Goal: Information Seeking & Learning: Find contact information

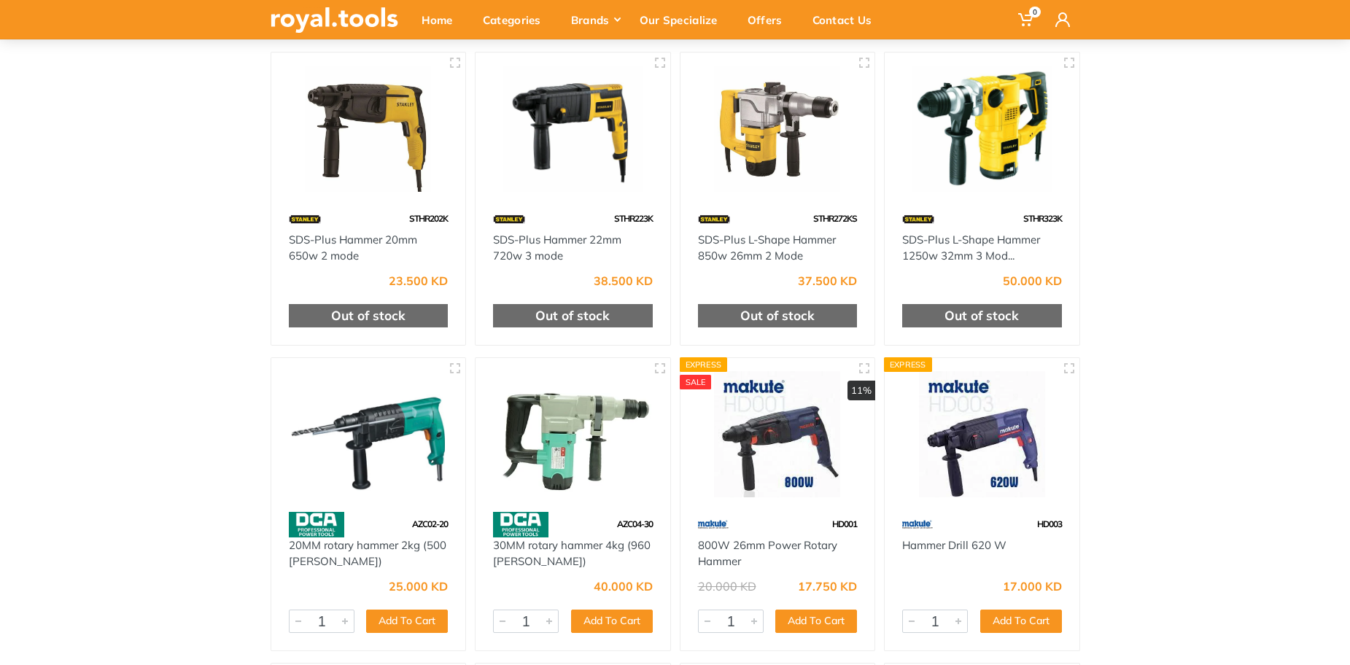
scroll to position [195, 0]
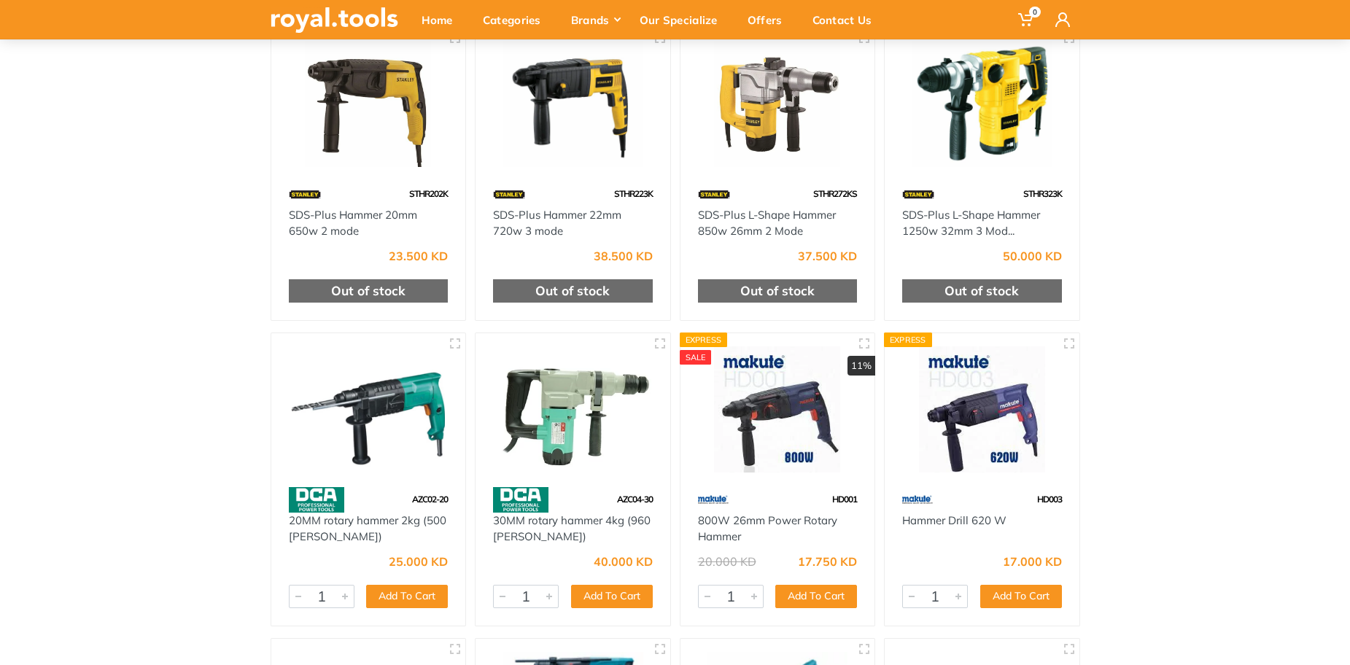
click at [755, 116] on img at bounding box center [777, 104] width 168 height 126
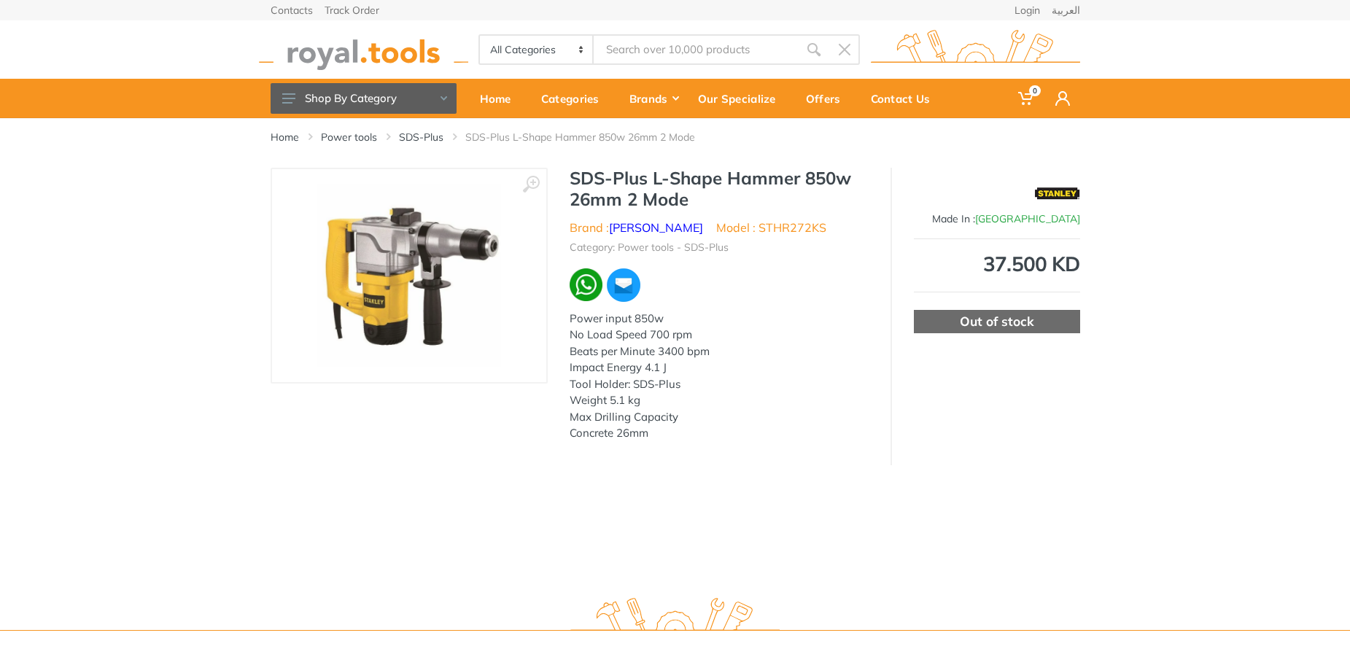
click at [448, 234] on img at bounding box center [409, 276] width 184 height 184
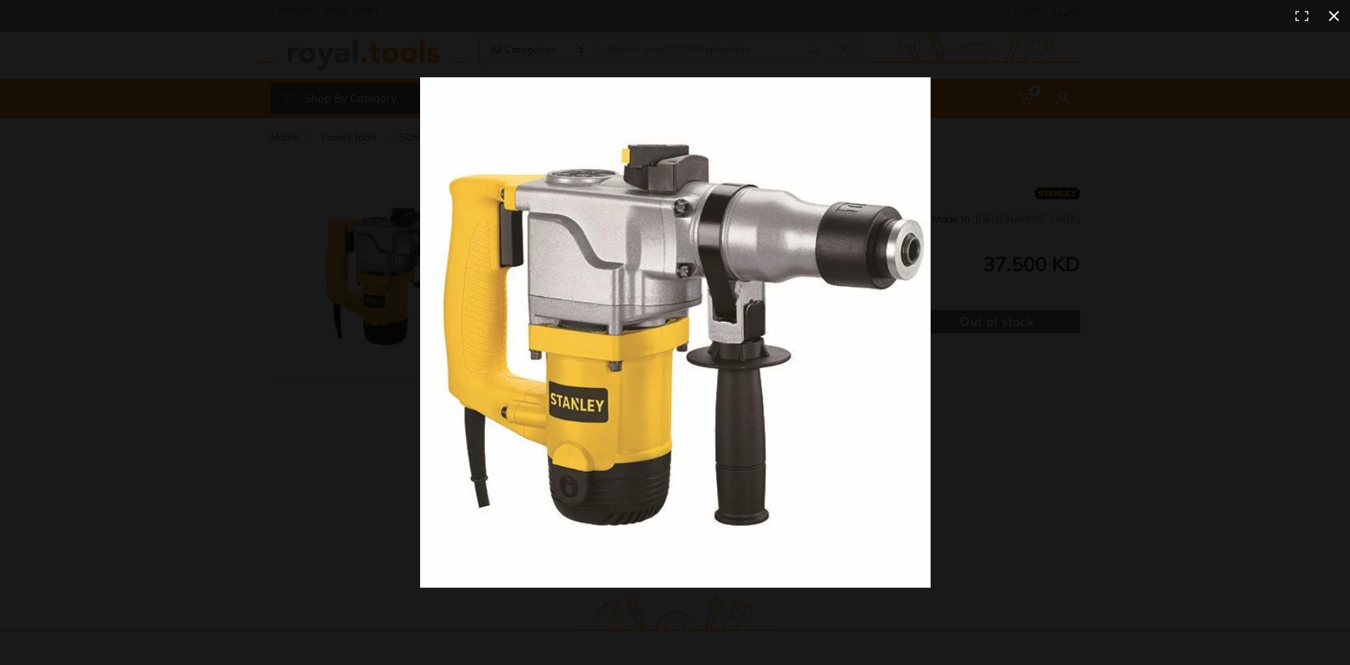
click at [306, 397] on div at bounding box center [675, 332] width 1350 height 665
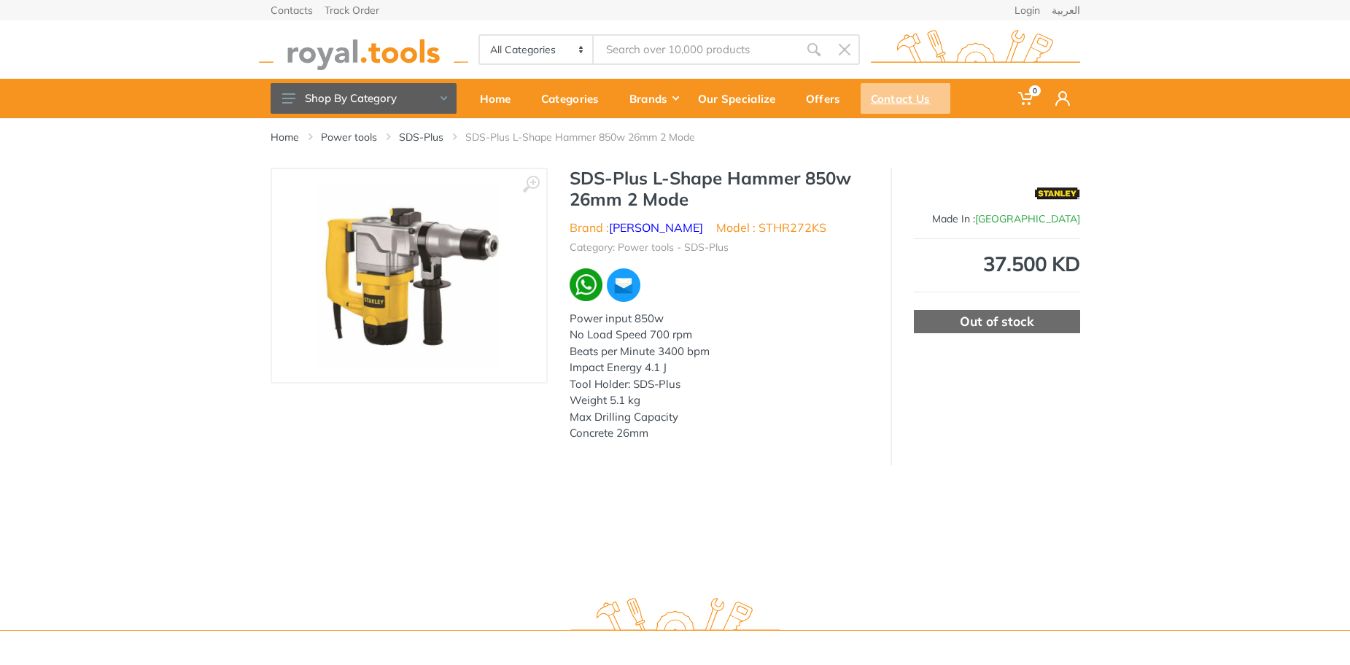
click at [900, 98] on div "Contact Us" at bounding box center [905, 98] width 90 height 31
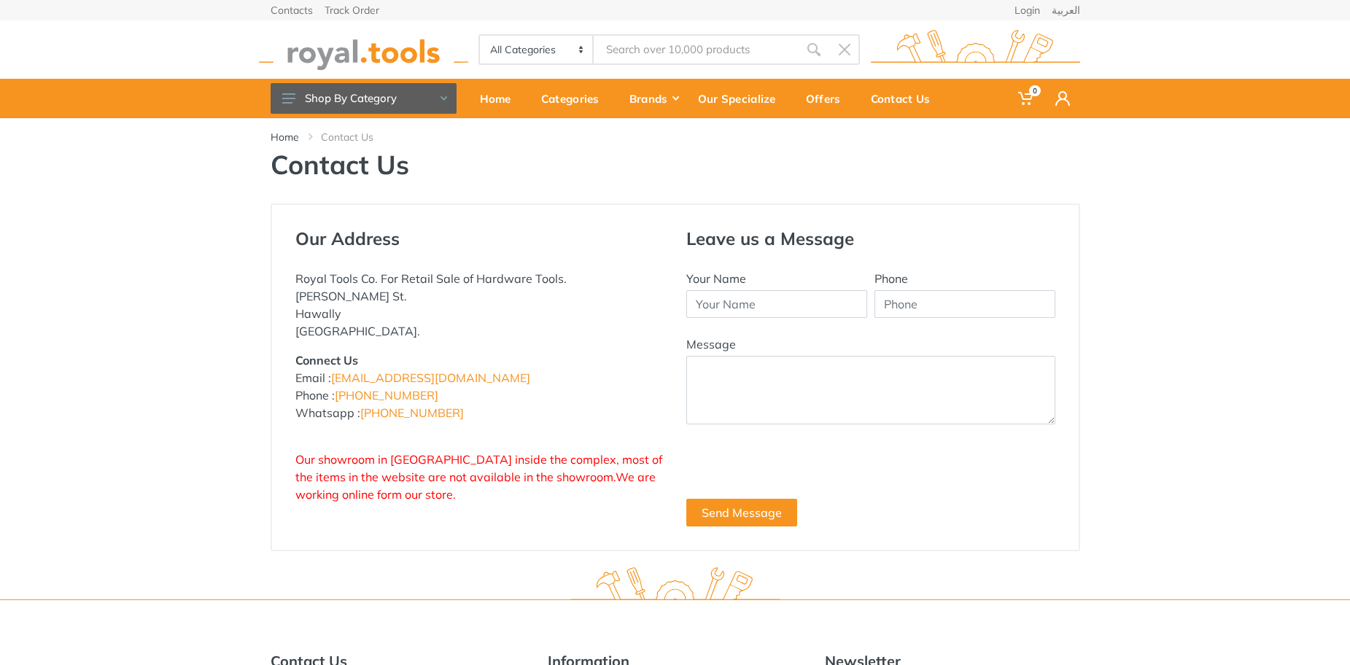
click at [362, 59] on img at bounding box center [363, 50] width 209 height 40
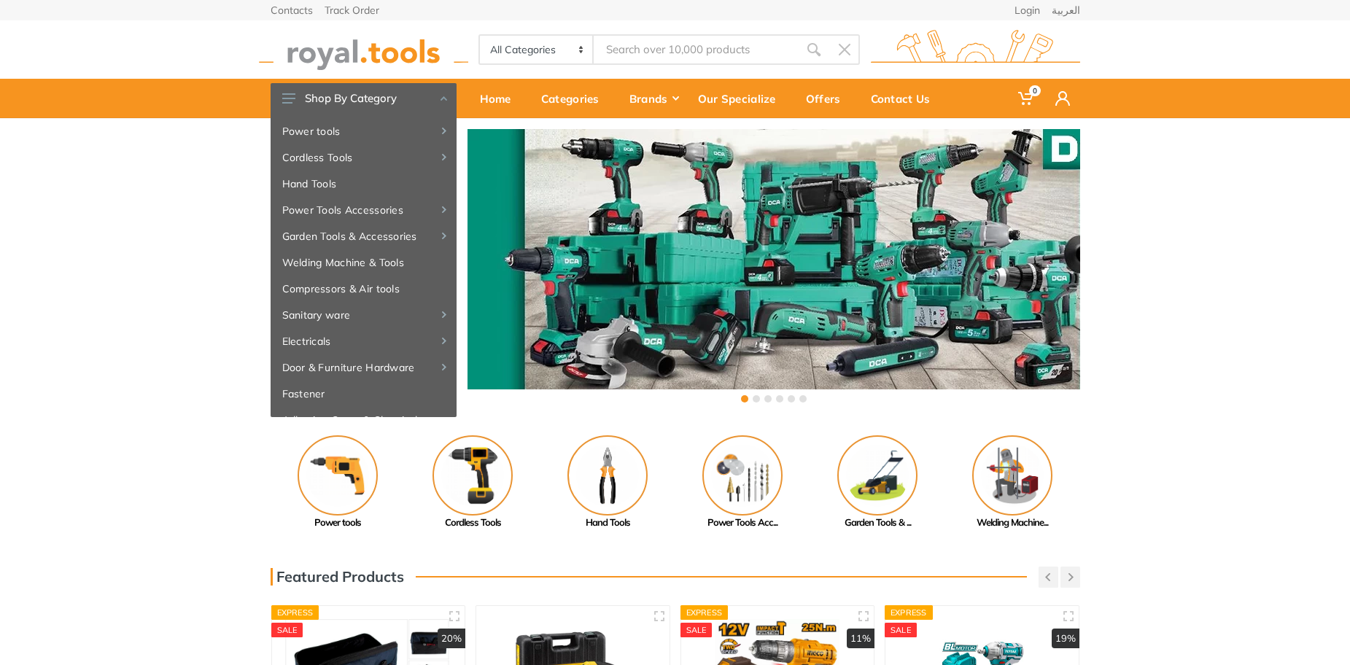
click at [199, 522] on div "Previous Adhesive, Spray... Paint Tools" at bounding box center [675, 482] width 1350 height 95
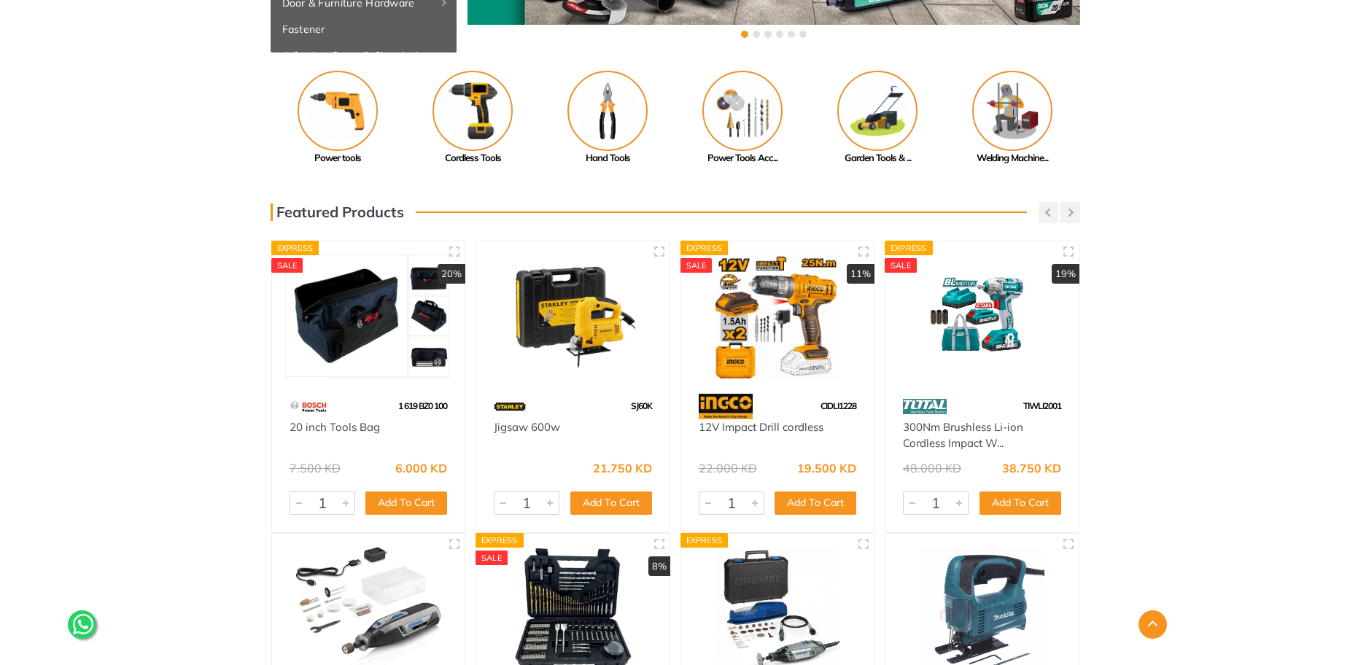
scroll to position [389, 0]
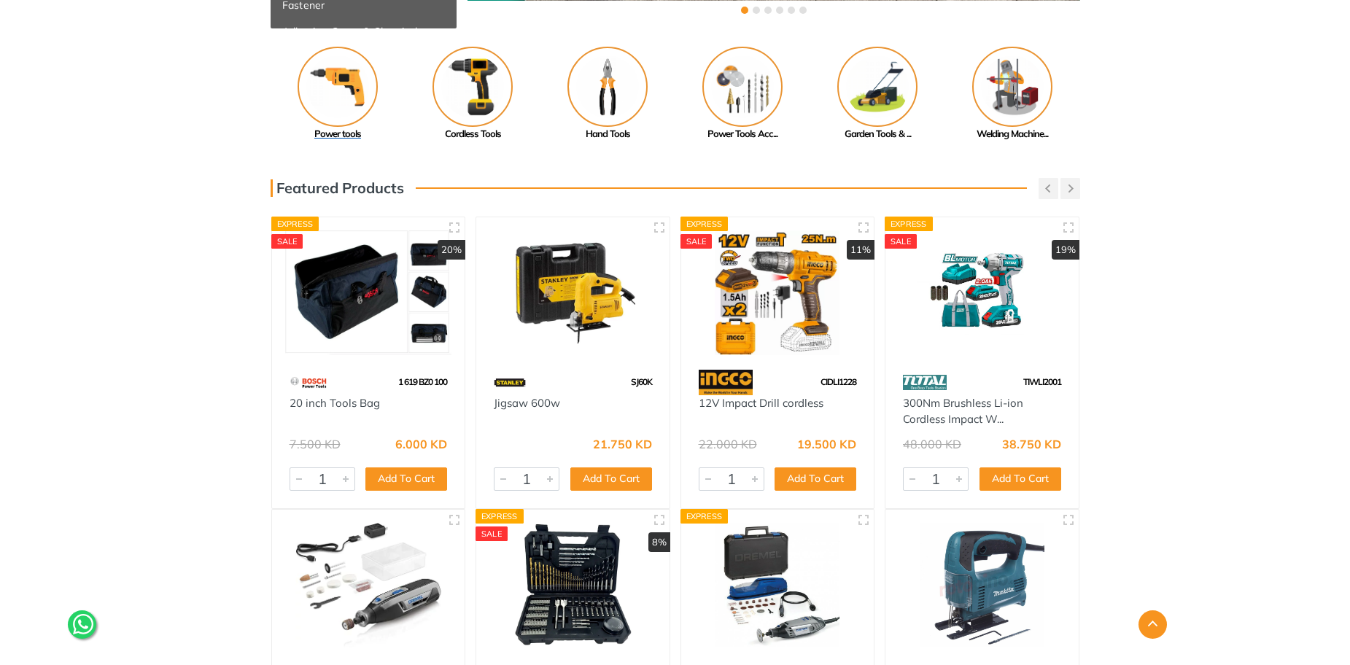
click at [341, 90] on img at bounding box center [337, 87] width 80 height 80
